Goal: Navigation & Orientation: Find specific page/section

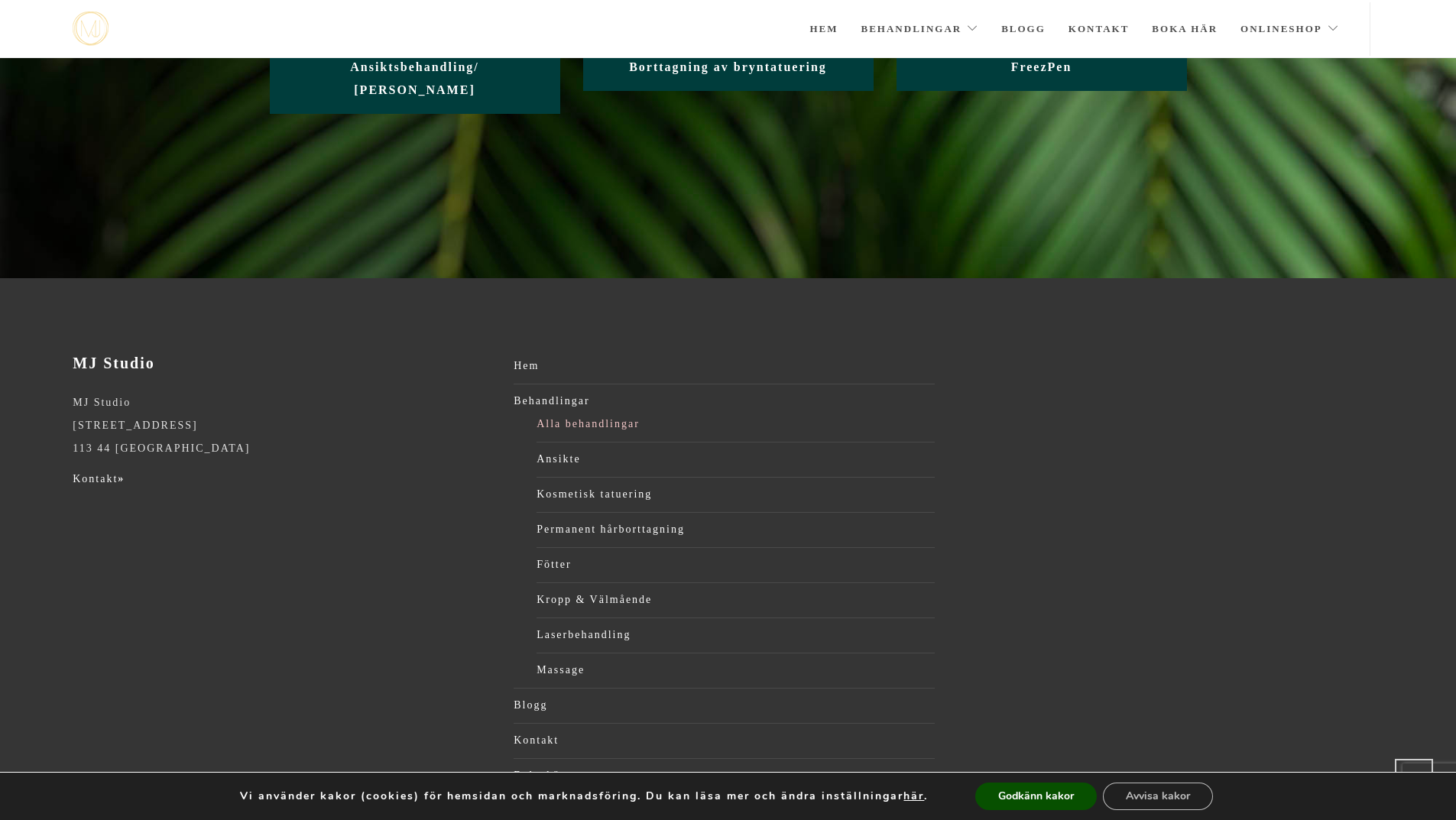
scroll to position [305, 0]
click at [576, 658] on link "Massage" at bounding box center [736, 669] width 399 height 23
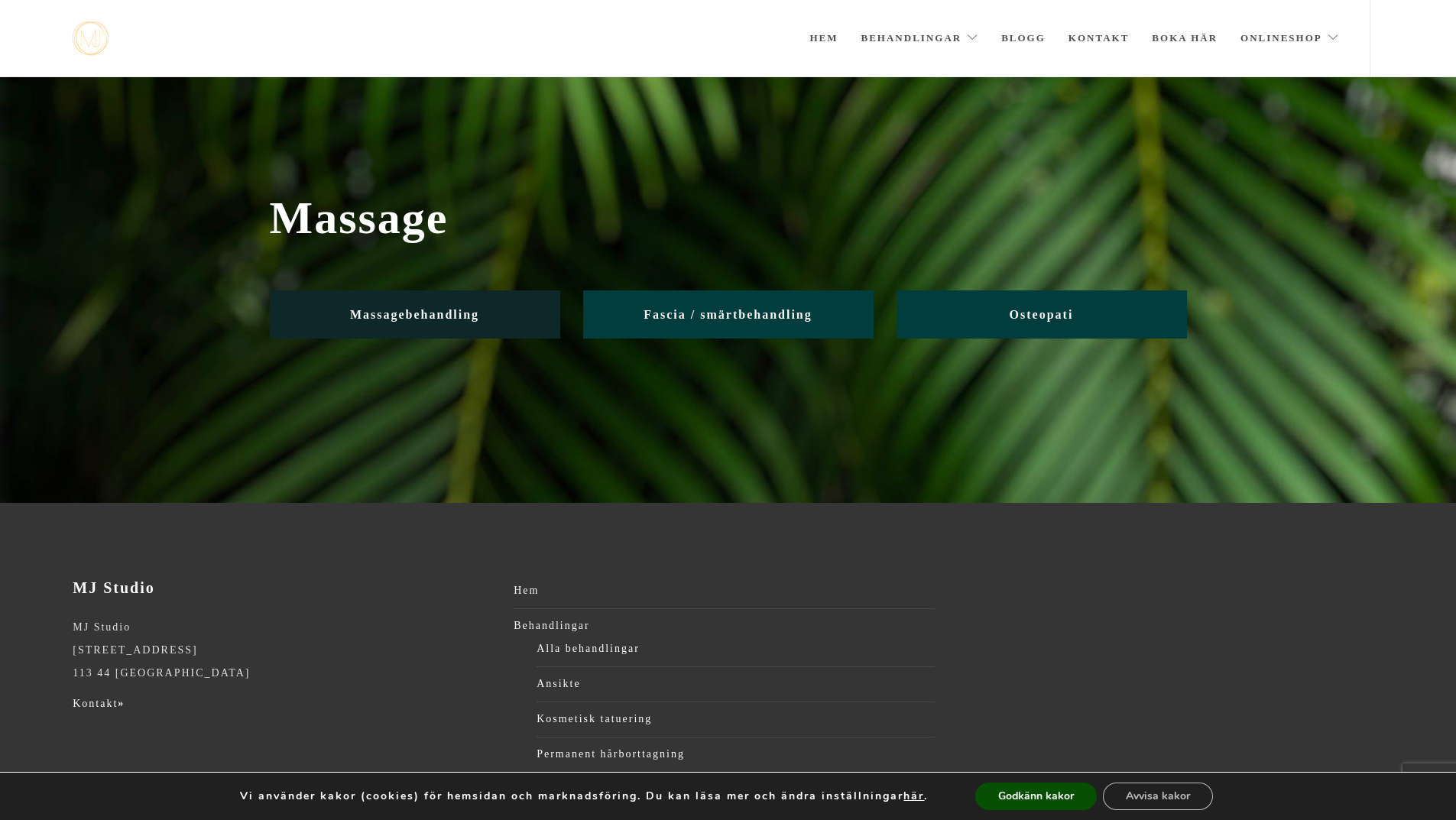
click at [427, 308] on span "Massagebehandling" at bounding box center [414, 314] width 129 height 13
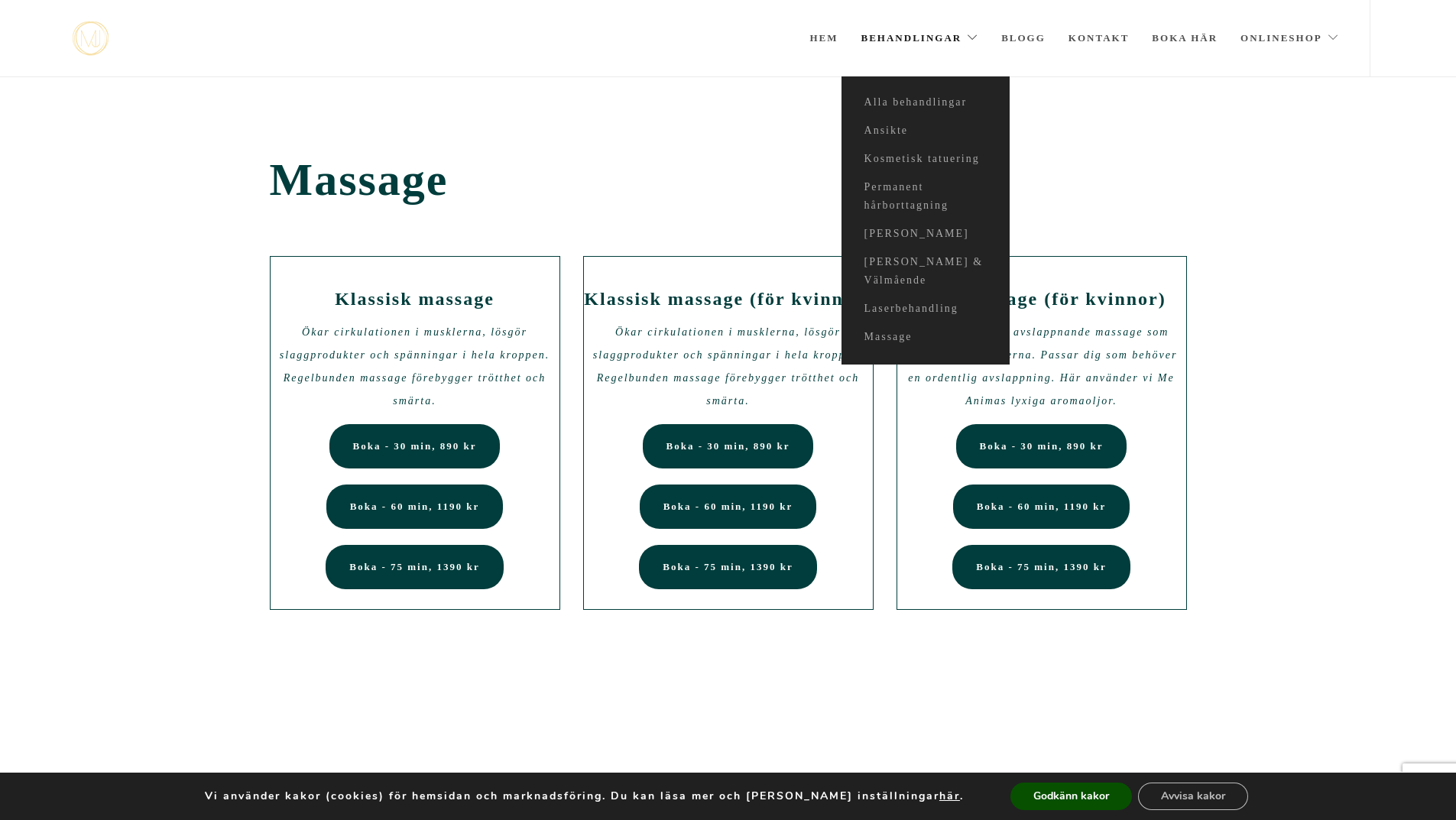
click at [915, 36] on link "Behandlingar" at bounding box center [920, 38] width 117 height 76
click at [890, 255] on link "[PERSON_NAME] & Välmående" at bounding box center [926, 272] width 169 height 47
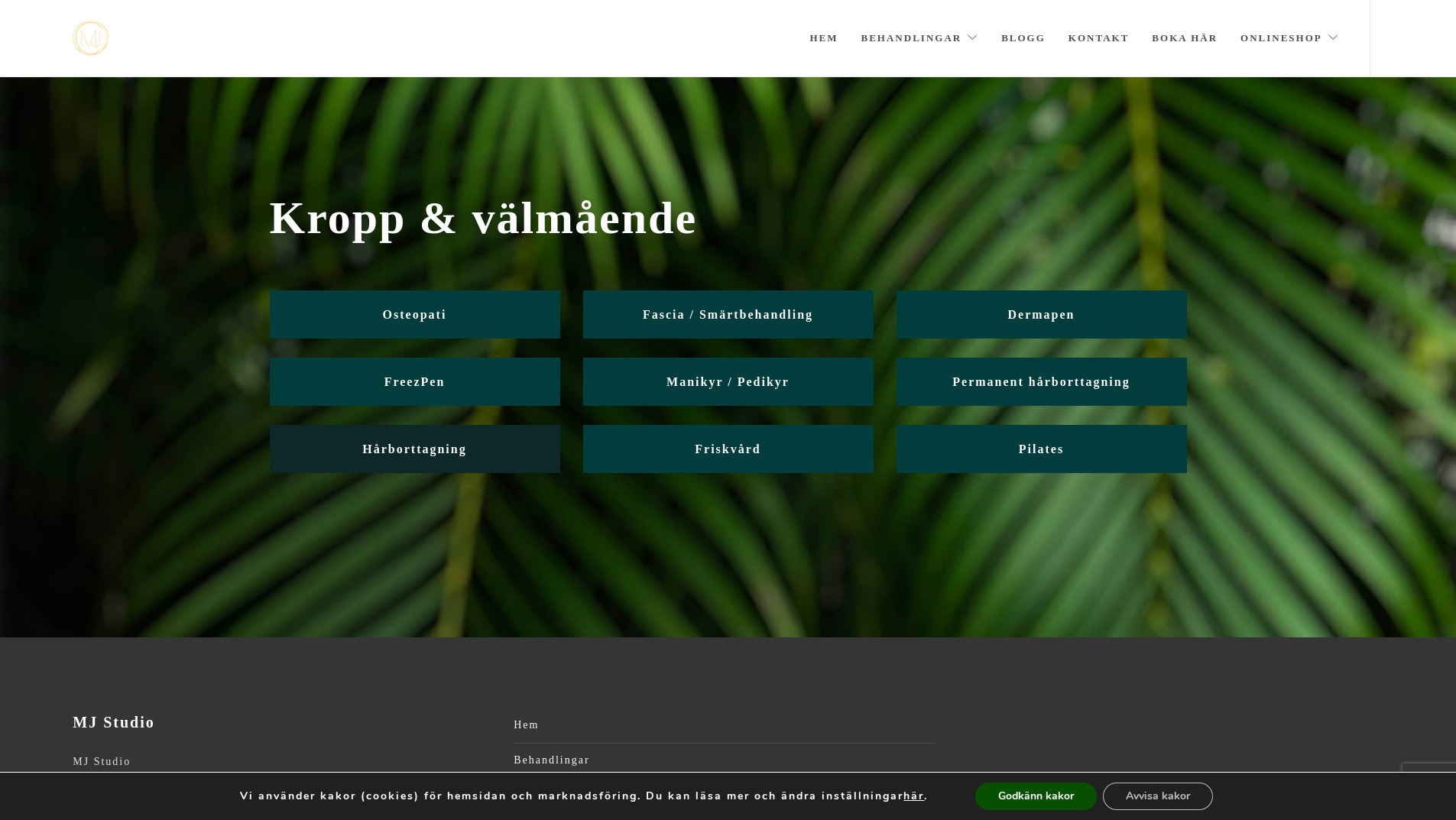
click at [447, 447] on span "Hårborttagning" at bounding box center [414, 449] width 104 height 13
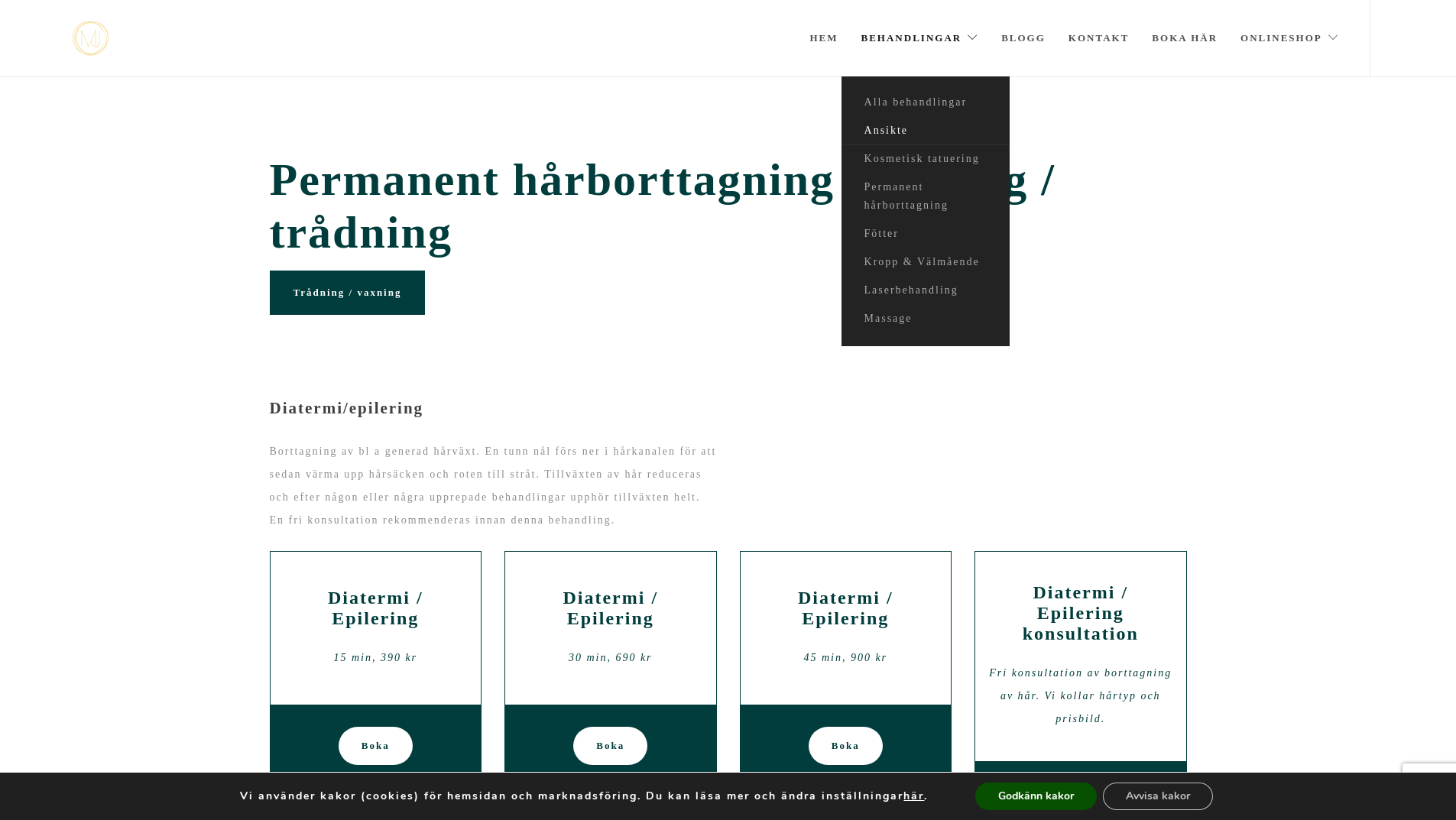
click at [887, 131] on link "Ansikte" at bounding box center [926, 130] width 169 height 28
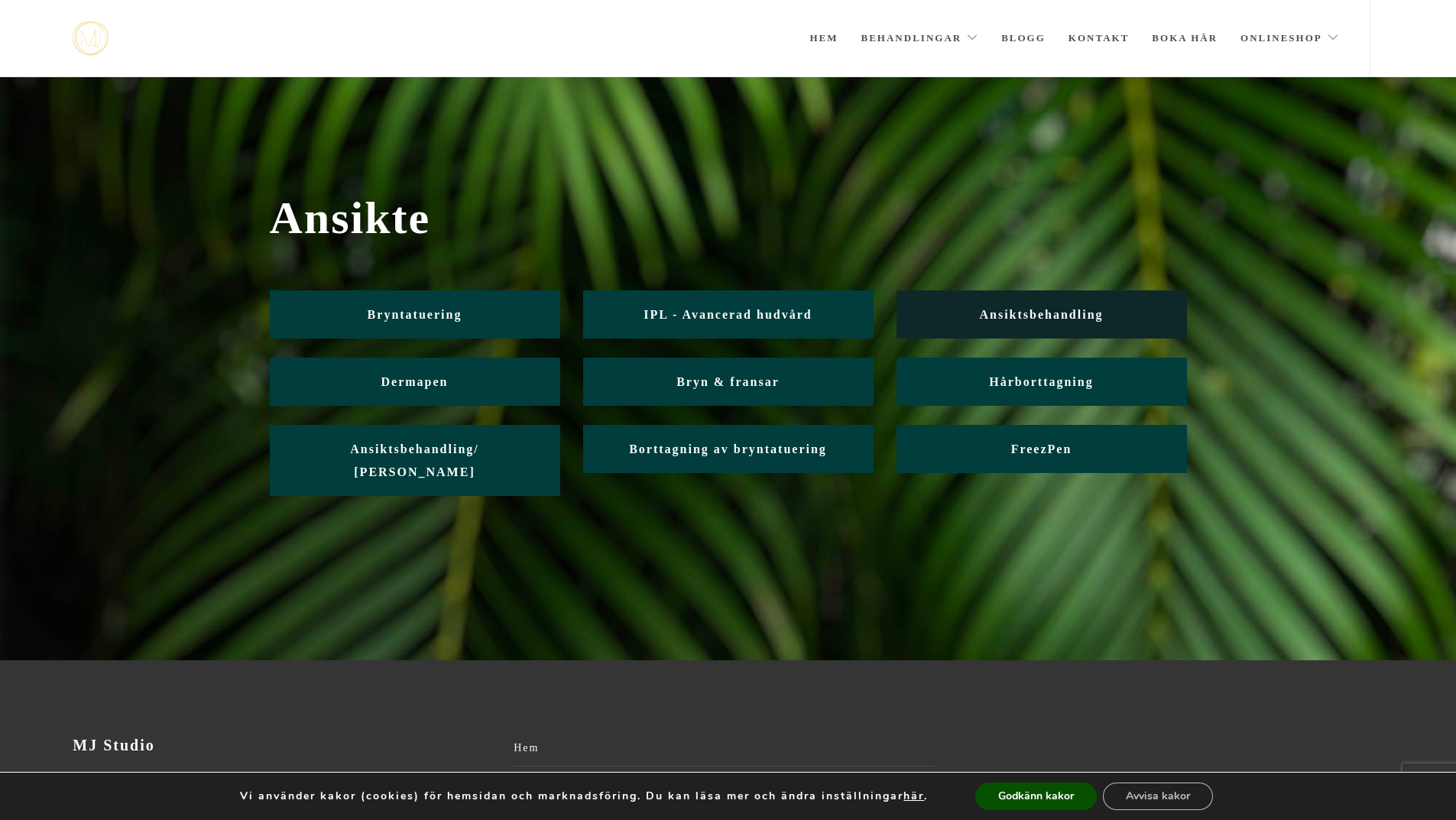
click at [1040, 310] on span "Ansiktsbehandling" at bounding box center [1041, 314] width 124 height 13
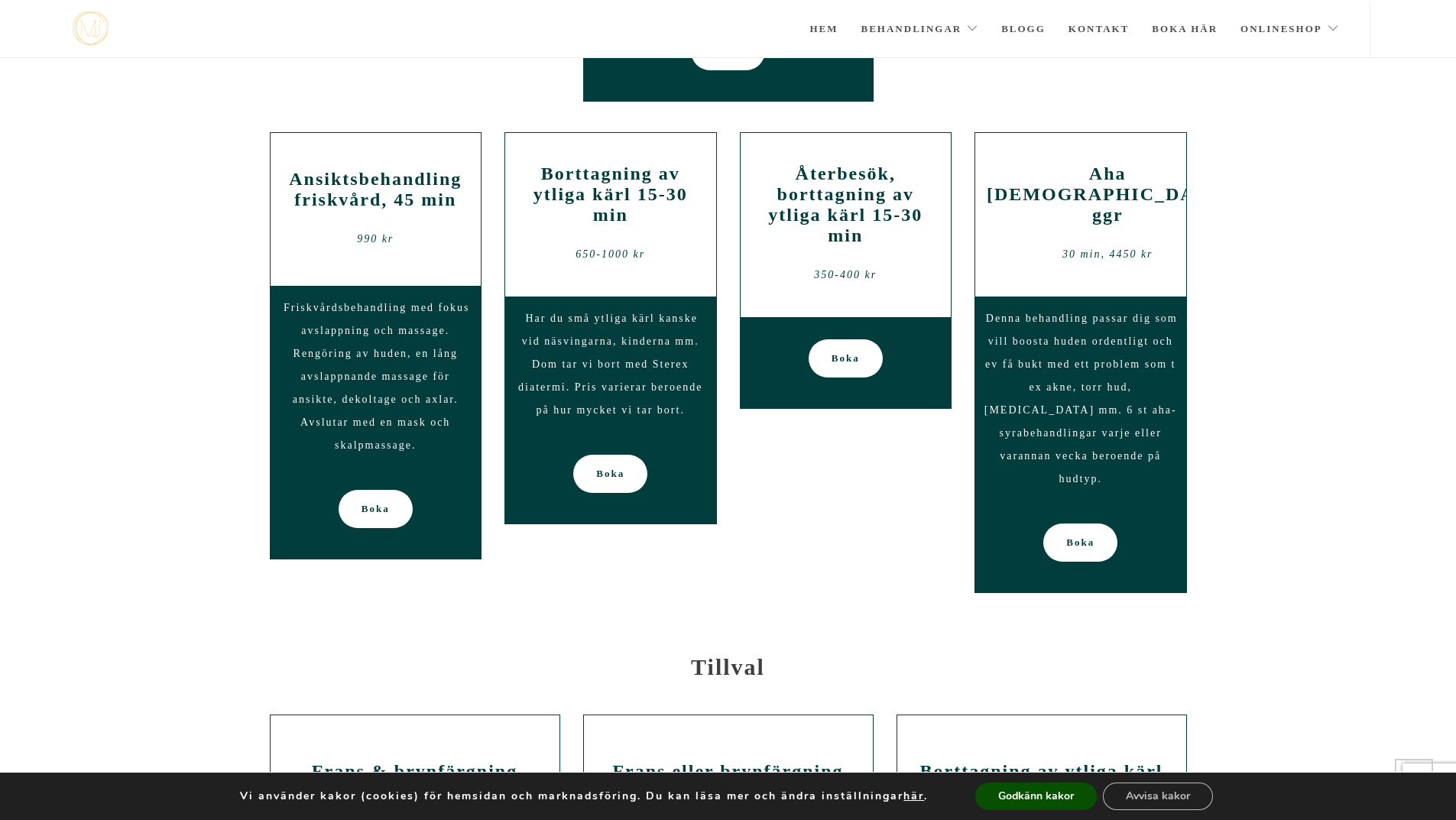
scroll to position [1792, 0]
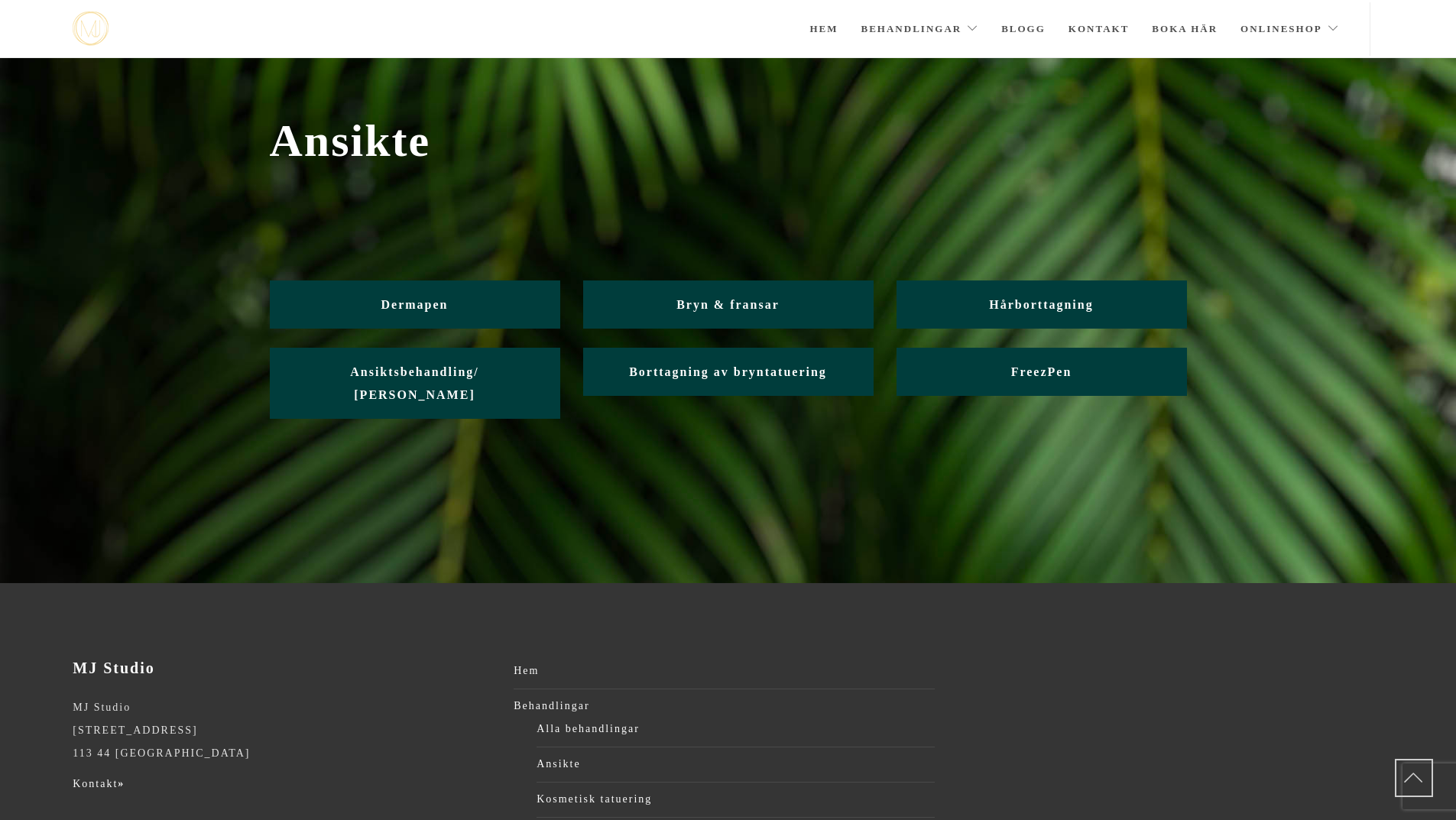
scroll to position [305, 0]
